Goal: Information Seeking & Learning: Find specific fact

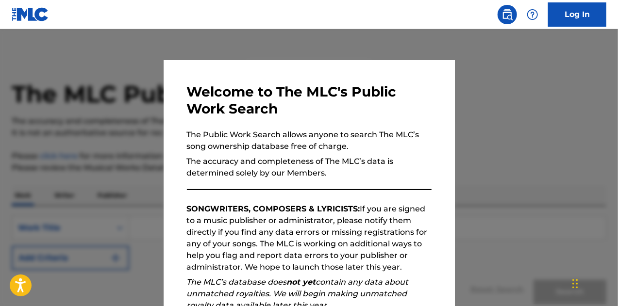
scroll to position [137, 0]
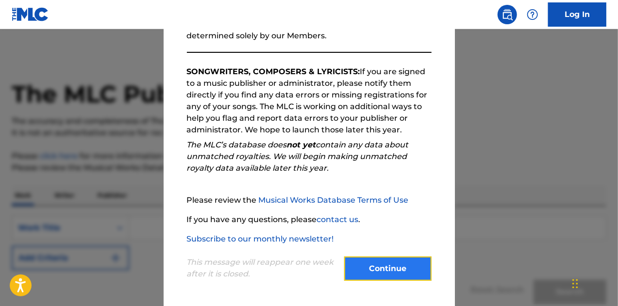
click at [369, 270] on button "Continue" at bounding box center [387, 269] width 87 height 24
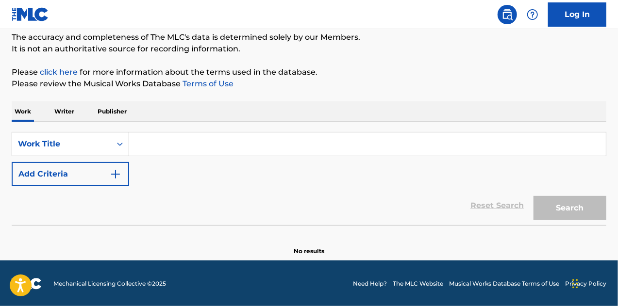
scroll to position [84, 0]
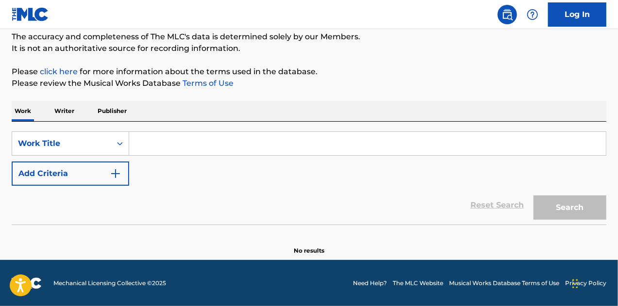
click at [136, 142] on input "Search Form" at bounding box center [367, 143] width 477 height 23
click at [67, 115] on p "Writer" at bounding box center [64, 111] width 26 height 20
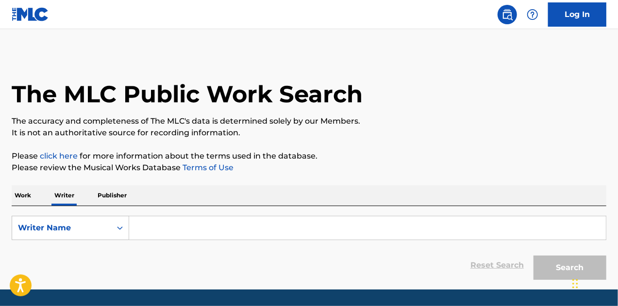
click at [188, 238] on input "Search Form" at bounding box center [367, 227] width 477 height 23
paste input "[PERSON_NAME]"
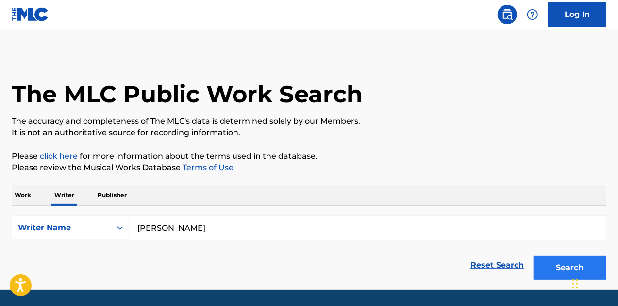
type input "[PERSON_NAME]"
click at [557, 275] on button "Search" at bounding box center [569, 268] width 73 height 24
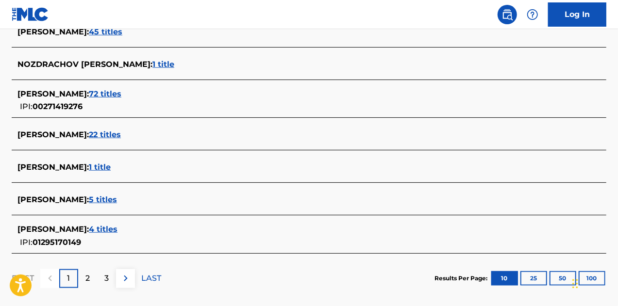
scroll to position [400, 0]
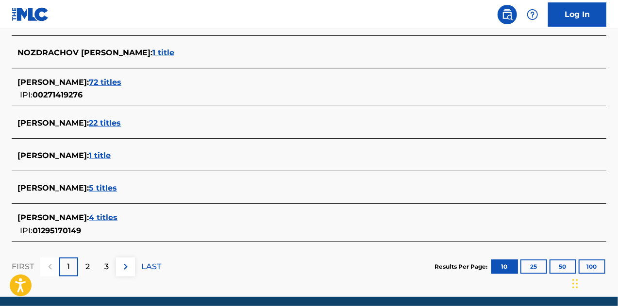
click at [117, 217] on span "4 titles" at bounding box center [103, 217] width 29 height 9
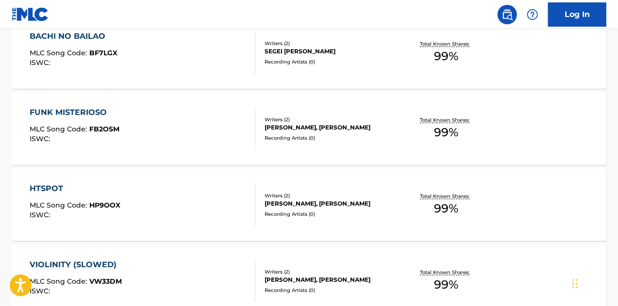
scroll to position [315, 0]
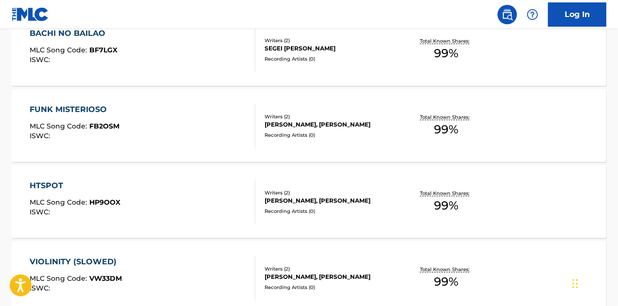
click at [299, 129] on div "[PERSON_NAME], [PERSON_NAME]" at bounding box center [330, 124] width 132 height 9
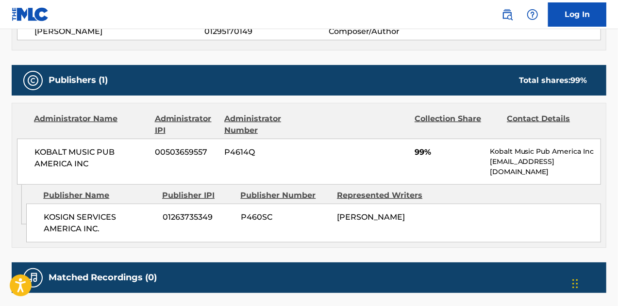
scroll to position [472, 0]
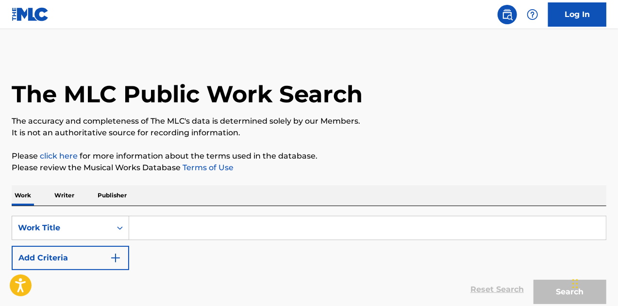
click at [176, 226] on input "Search Form" at bounding box center [367, 227] width 477 height 23
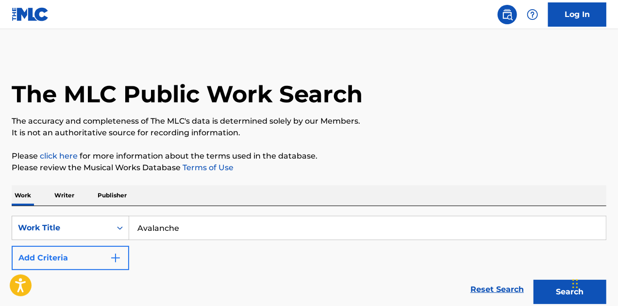
type input "Avalanche"
click at [113, 258] on img "Search Form" at bounding box center [116, 258] width 12 height 12
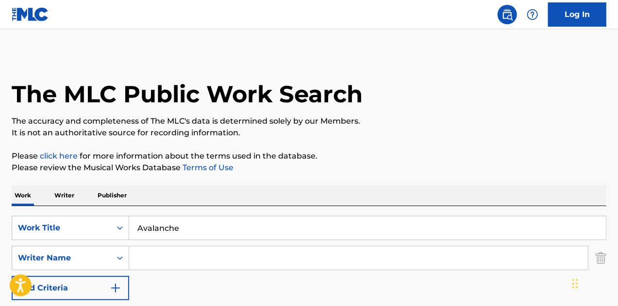
click at [174, 263] on input "Search Form" at bounding box center [358, 258] width 459 height 23
type input "S"
paste input "[PERSON_NAME]"
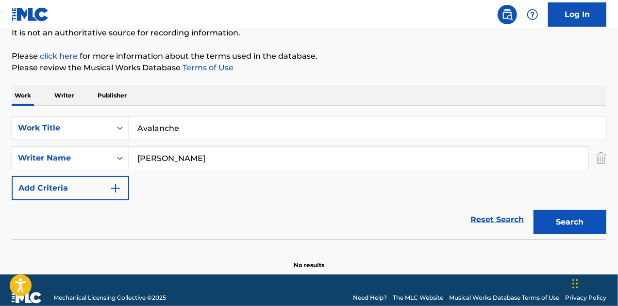
scroll to position [111, 0]
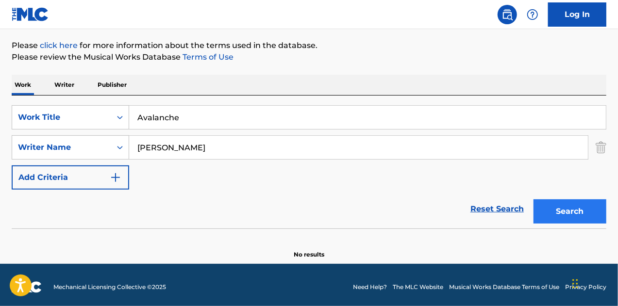
type input "[PERSON_NAME]"
click at [564, 214] on button "Search" at bounding box center [569, 211] width 73 height 24
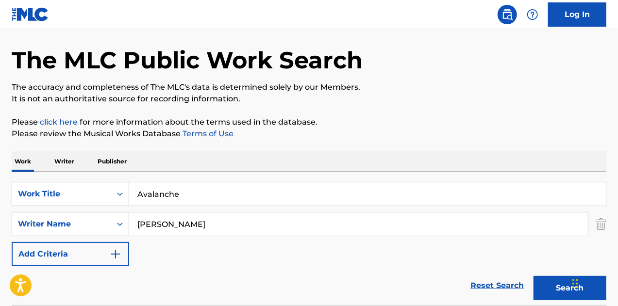
scroll to position [40, 0]
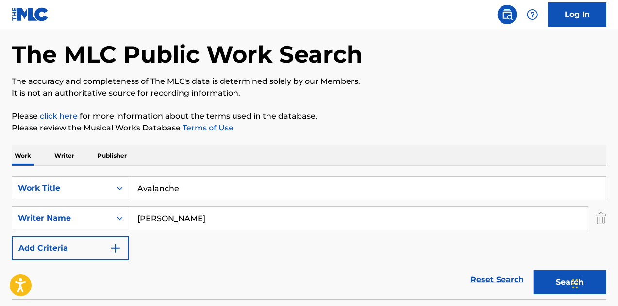
click at [60, 149] on p "Writer" at bounding box center [64, 156] width 26 height 20
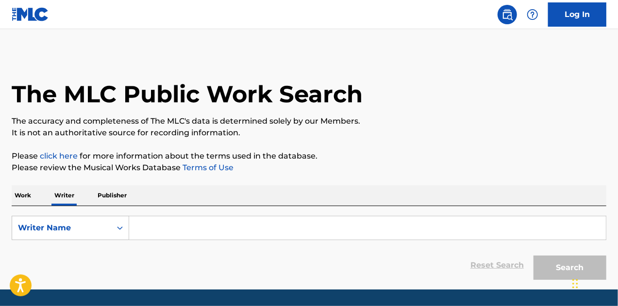
click at [160, 244] on form "SearchWithCriteria55c35312-c2e3-44f8-bb33-091e458b2201 Writer Name Reset Search…" at bounding box center [309, 250] width 594 height 69
click at [160, 239] on input "Search Form" at bounding box center [367, 227] width 477 height 23
paste input "[PERSON_NAME]"
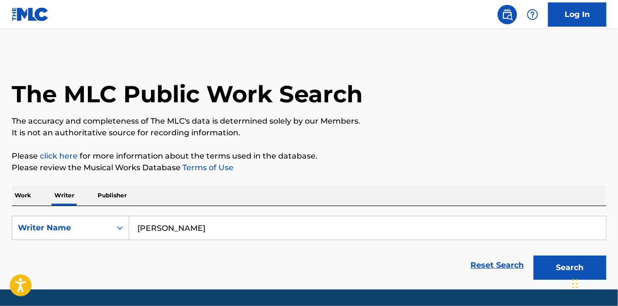
type input "[PERSON_NAME]"
click at [533, 256] on button "Search" at bounding box center [569, 268] width 73 height 24
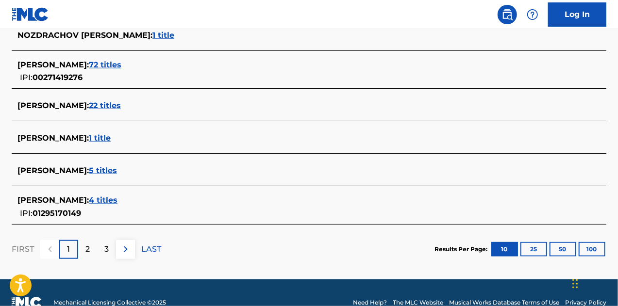
scroll to position [436, 0]
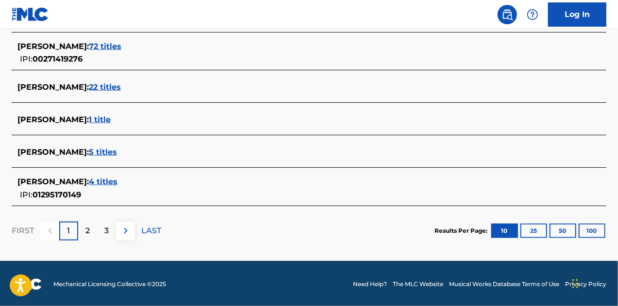
click at [117, 183] on span "4 titles" at bounding box center [103, 181] width 29 height 9
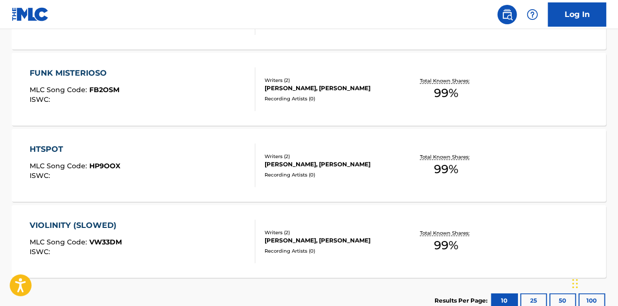
scroll to position [351, 0]
click at [16, 244] on div "VIOLINITY (SLOWED) MLC Song Code : VW33DM ISWC : Writers ( 2 ) SERGEI POZDNIAKO…" at bounding box center [309, 242] width 594 height 73
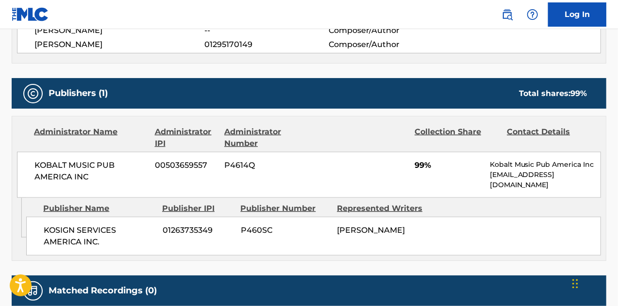
scroll to position [382, 0]
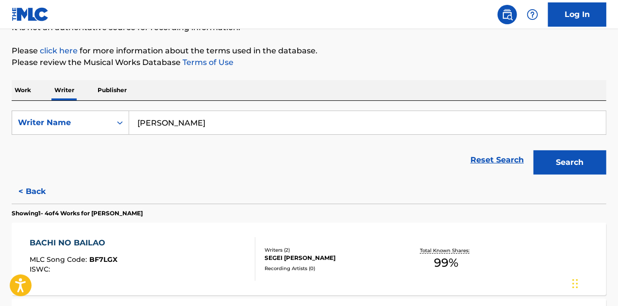
scroll to position [95, 0]
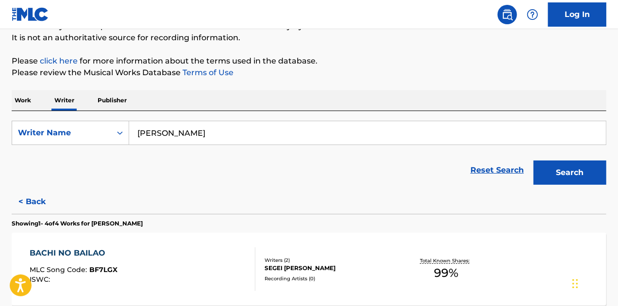
click at [23, 165] on div "Reset Search Search" at bounding box center [309, 170] width 594 height 39
